Goal: Information Seeking & Learning: Learn about a topic

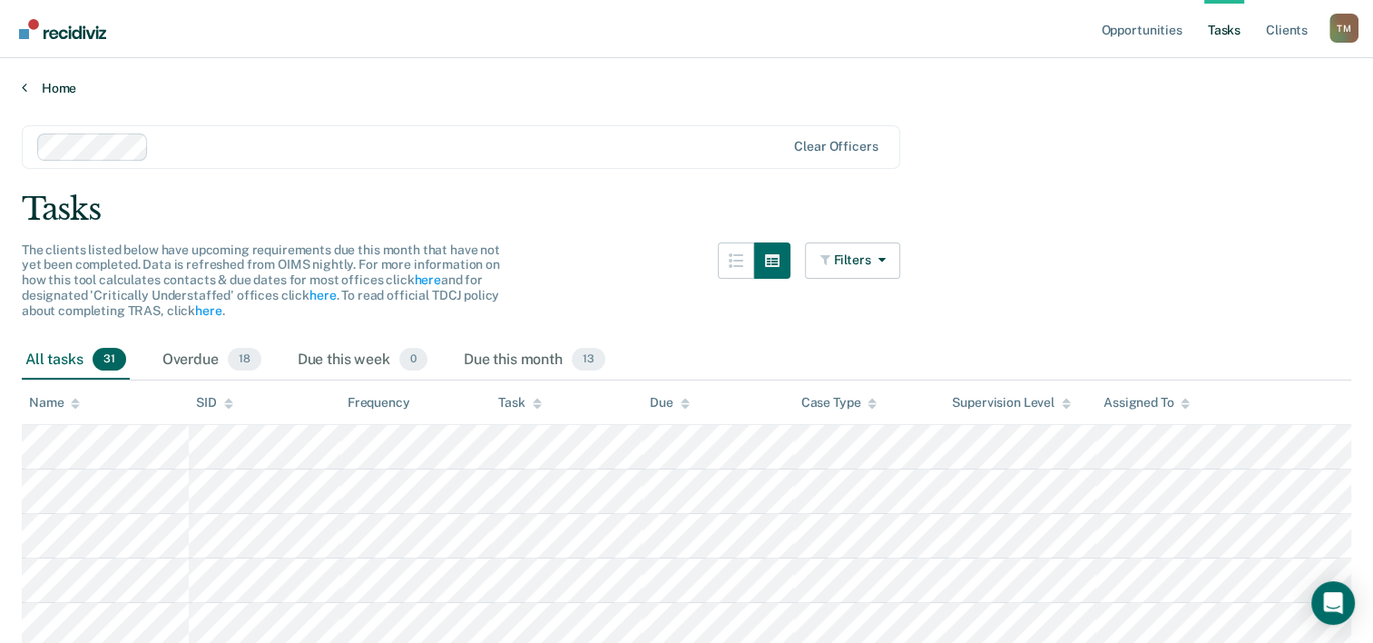
click at [54, 84] on link "Home" at bounding box center [687, 88] width 1330 height 16
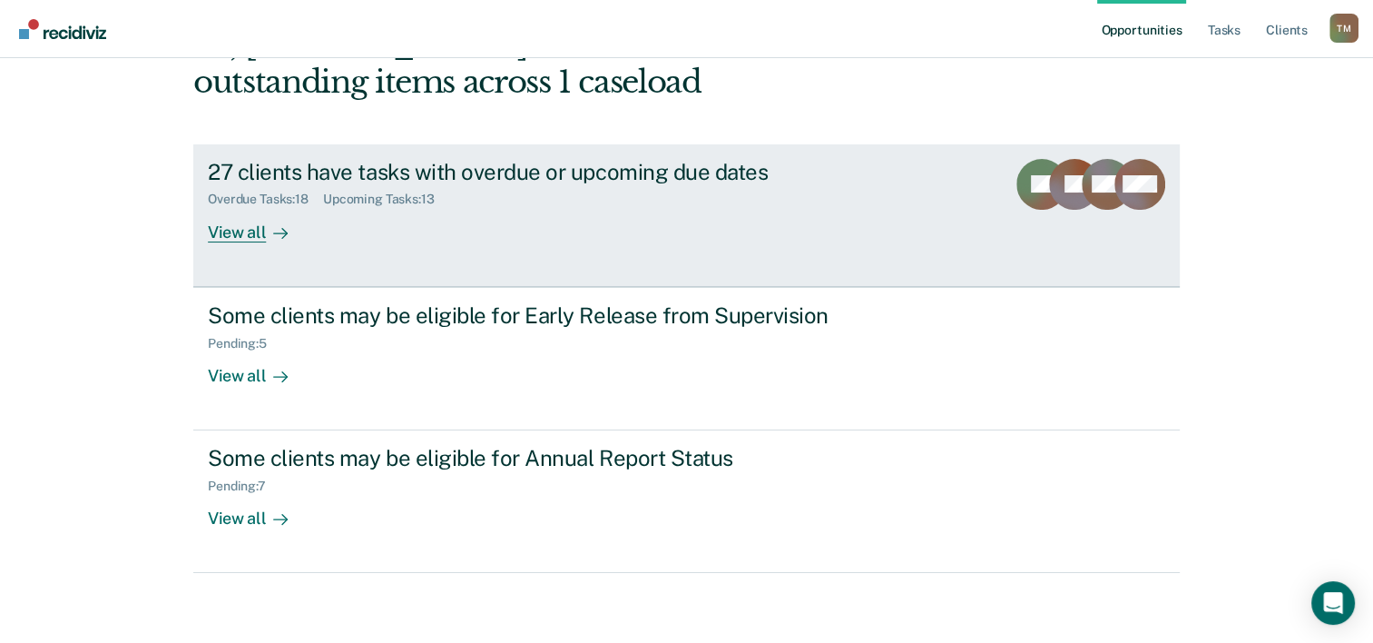
scroll to position [128, 0]
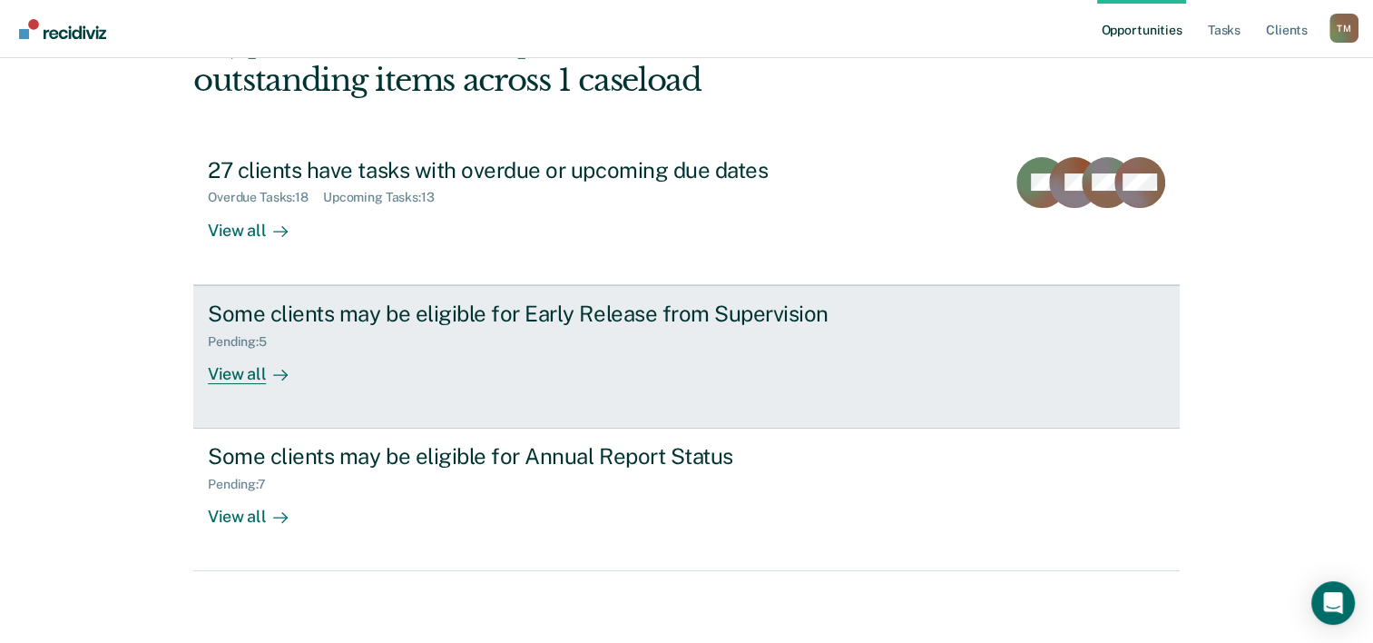
click at [473, 370] on div "Some clients may be eligible for Early Release from Supervision Pending : 5 Vie…" at bounding box center [548, 342] width 681 height 84
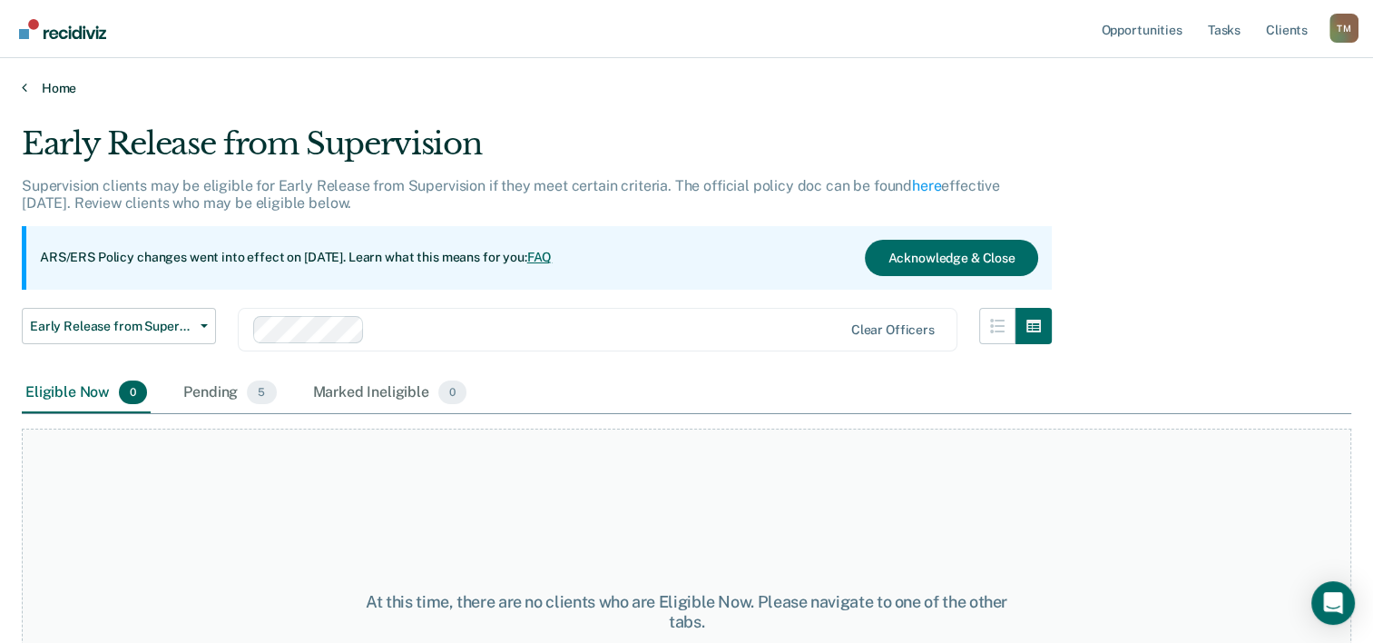
click at [45, 87] on link "Home" at bounding box center [687, 88] width 1330 height 16
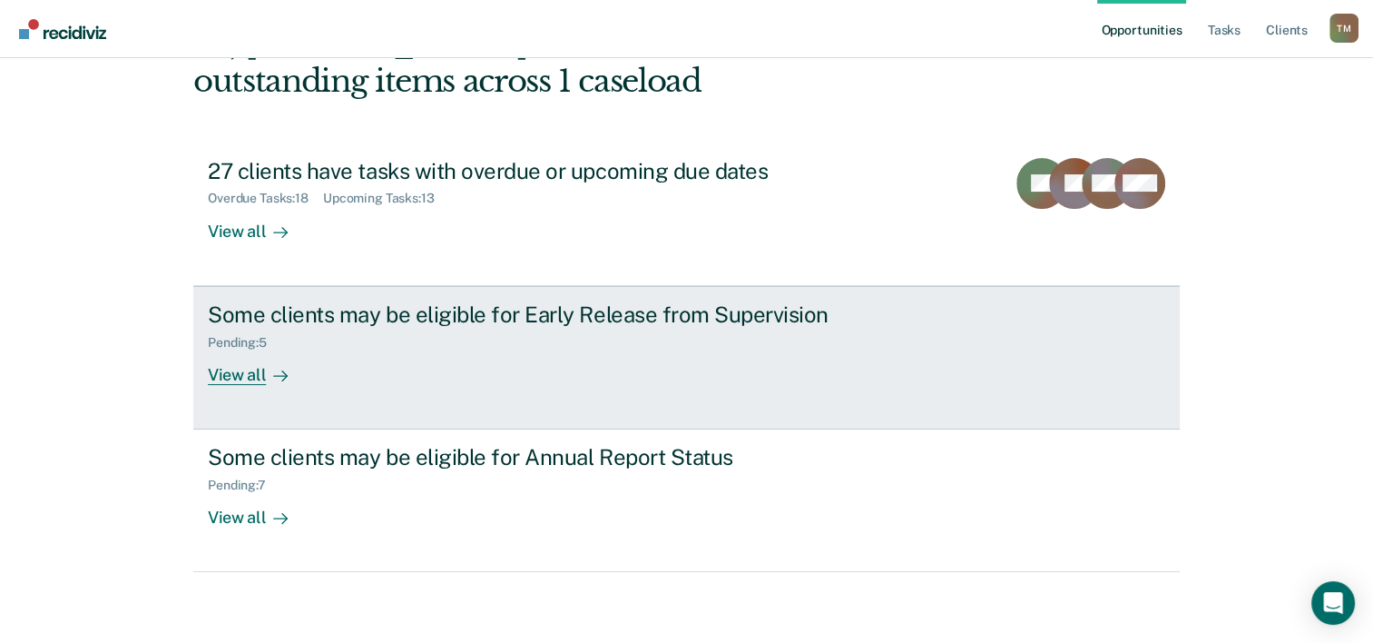
scroll to position [128, 0]
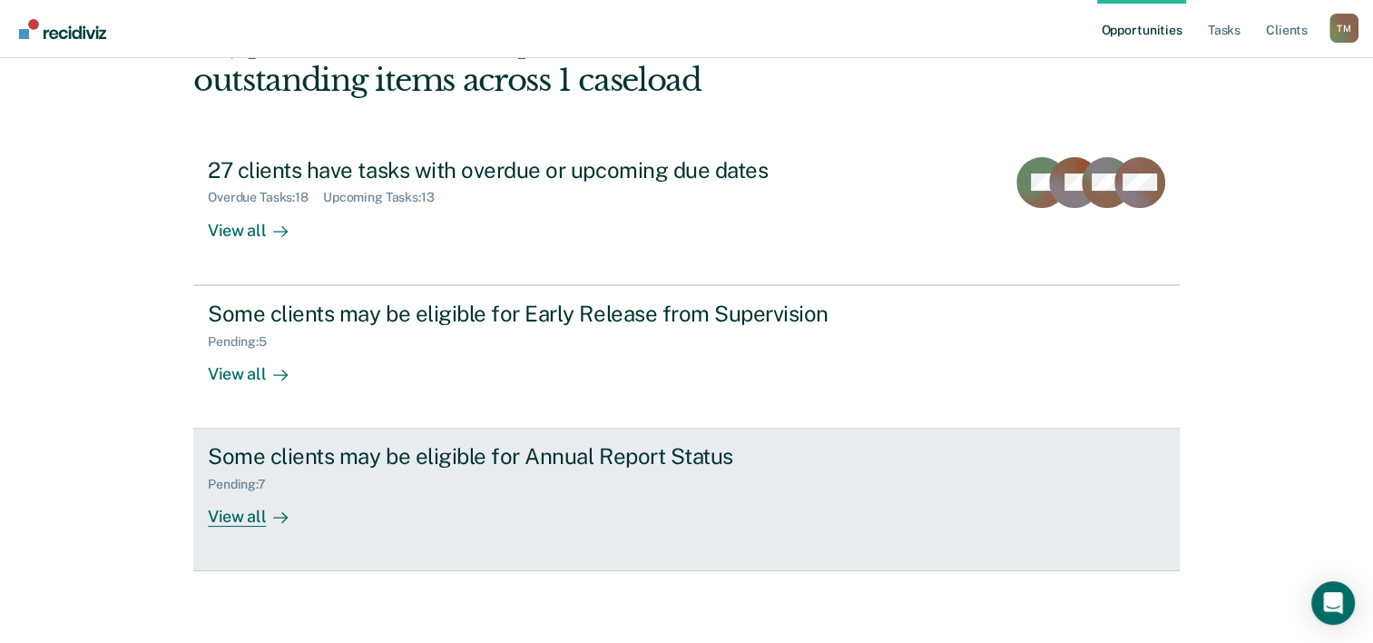
click at [423, 494] on div "Some clients may be eligible for Annual Report Status Pending : 7 View all" at bounding box center [548, 485] width 681 height 84
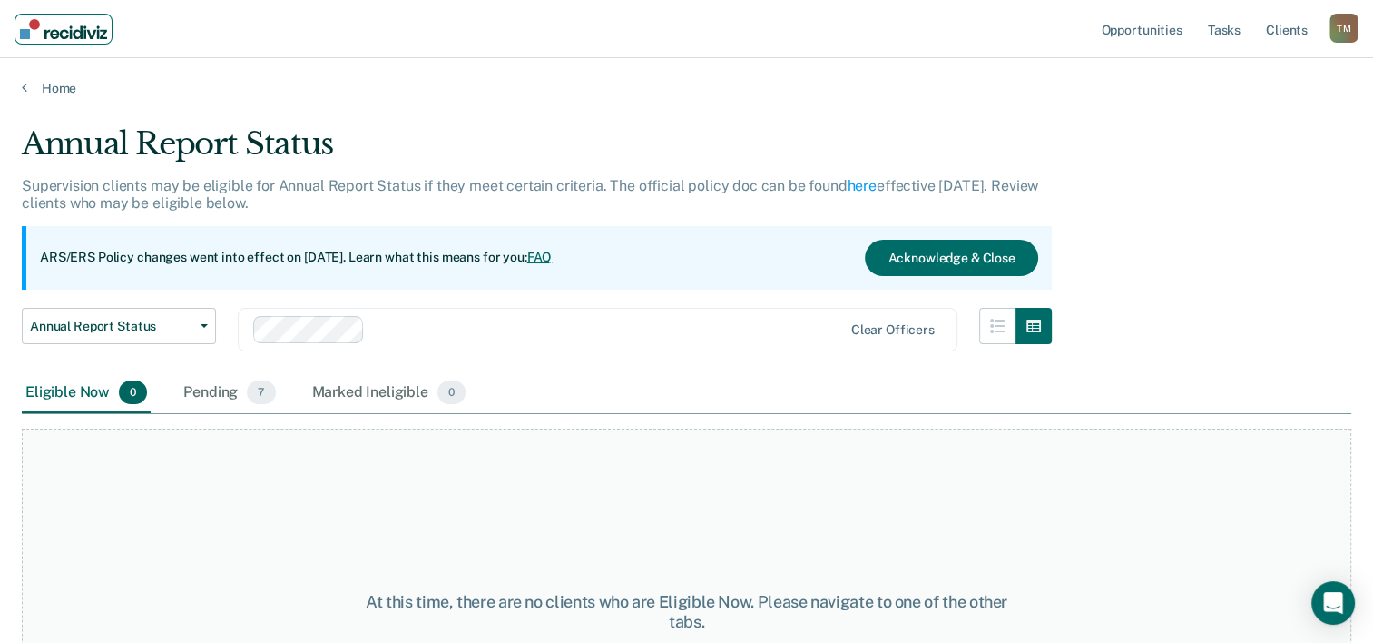
click at [64, 27] on img "Main navigation" at bounding box center [63, 29] width 87 height 20
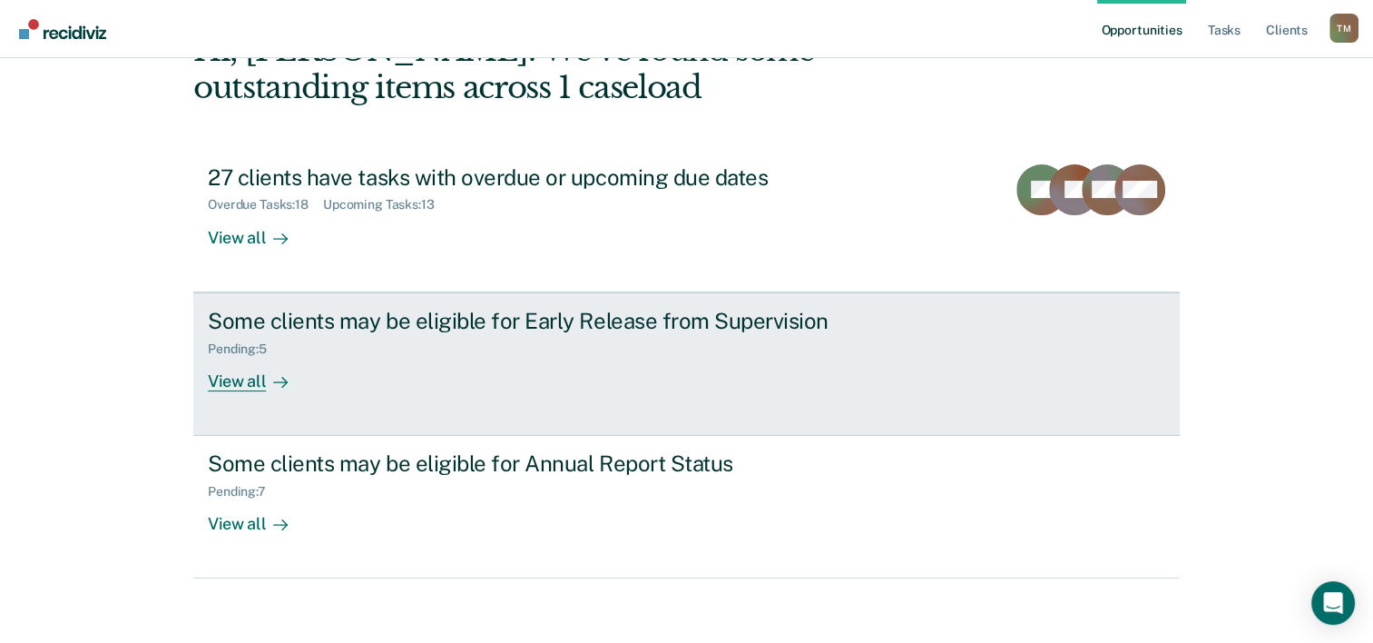
scroll to position [128, 0]
